Goal: Task Accomplishment & Management: Use online tool/utility

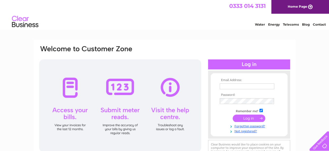
type input "bensayerltd@yahoo.co.uk"
click at [242, 117] on input "submit" at bounding box center [249, 118] width 33 height 7
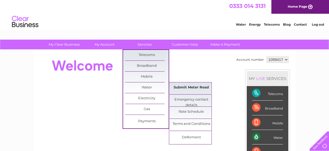
click at [191, 89] on link "Submit Meter Read" at bounding box center [191, 88] width 44 height 11
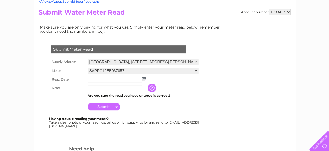
scroll to position [59, 0]
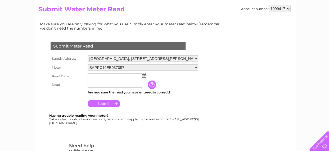
click at [145, 75] on img at bounding box center [144, 76] width 4 height 4
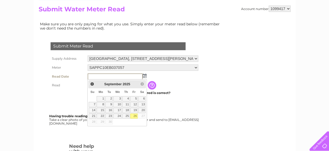
click at [135, 114] on link "26" at bounding box center [133, 116] width 7 height 5
type input "2025/09/26"
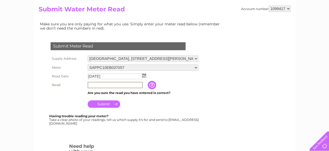
click at [100, 86] on input "text" at bounding box center [115, 85] width 55 height 6
type input "02249"
click at [113, 103] on input "Submit" at bounding box center [104, 104] width 33 height 7
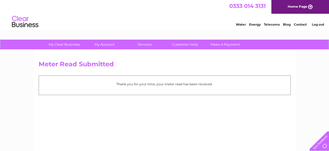
drag, startPoint x: 330, startPoint y: 43, endPoint x: 329, endPoint y: 23, distance: 20.2
click at [298, 7] on link "Home Page" at bounding box center [300, 7] width 58 height 14
